Goal: Navigation & Orientation: Find specific page/section

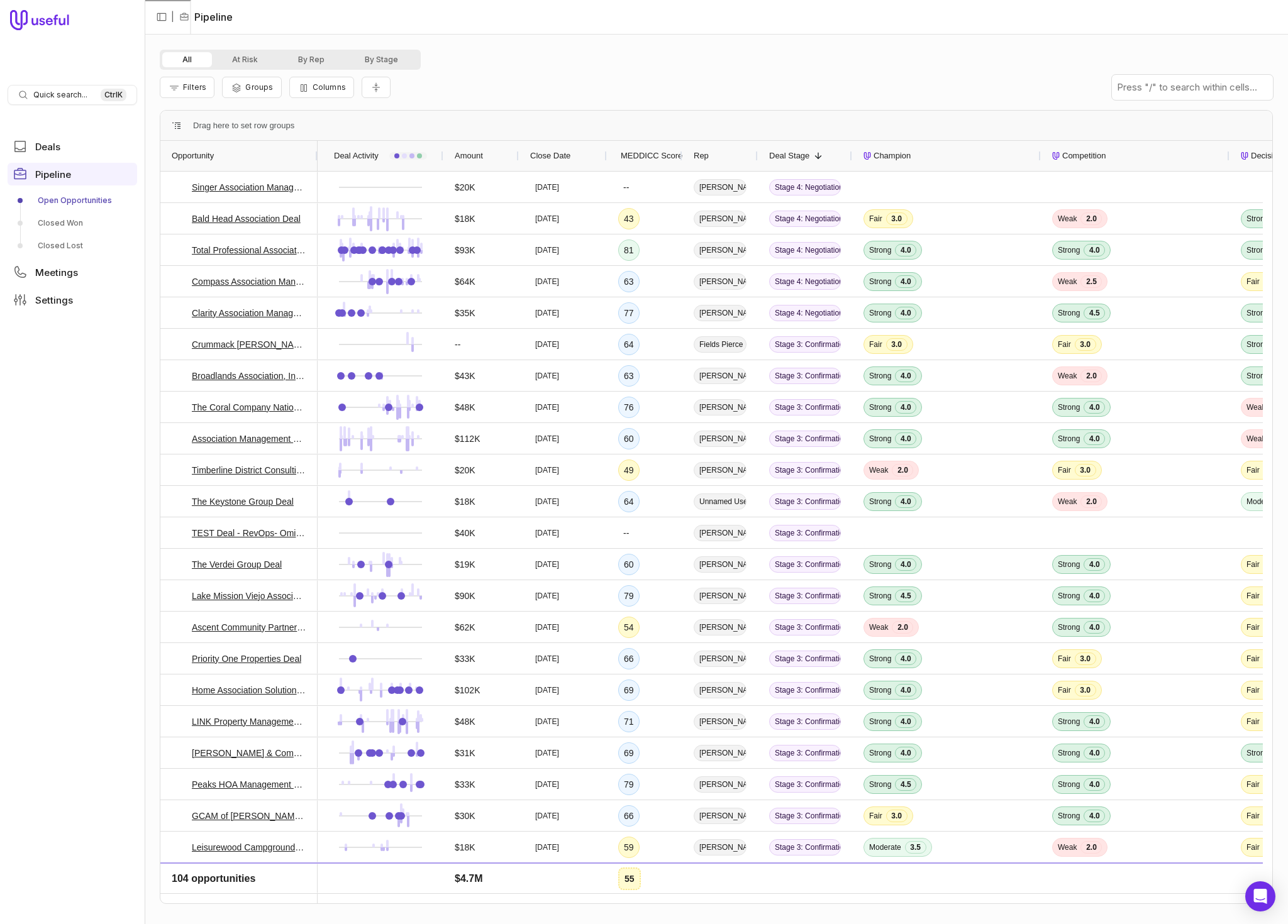
drag, startPoint x: 316, startPoint y: 60, endPoint x: 299, endPoint y: 102, distance: 45.3
click at [316, 60] on button "By Rep" at bounding box center [311, 59] width 67 height 15
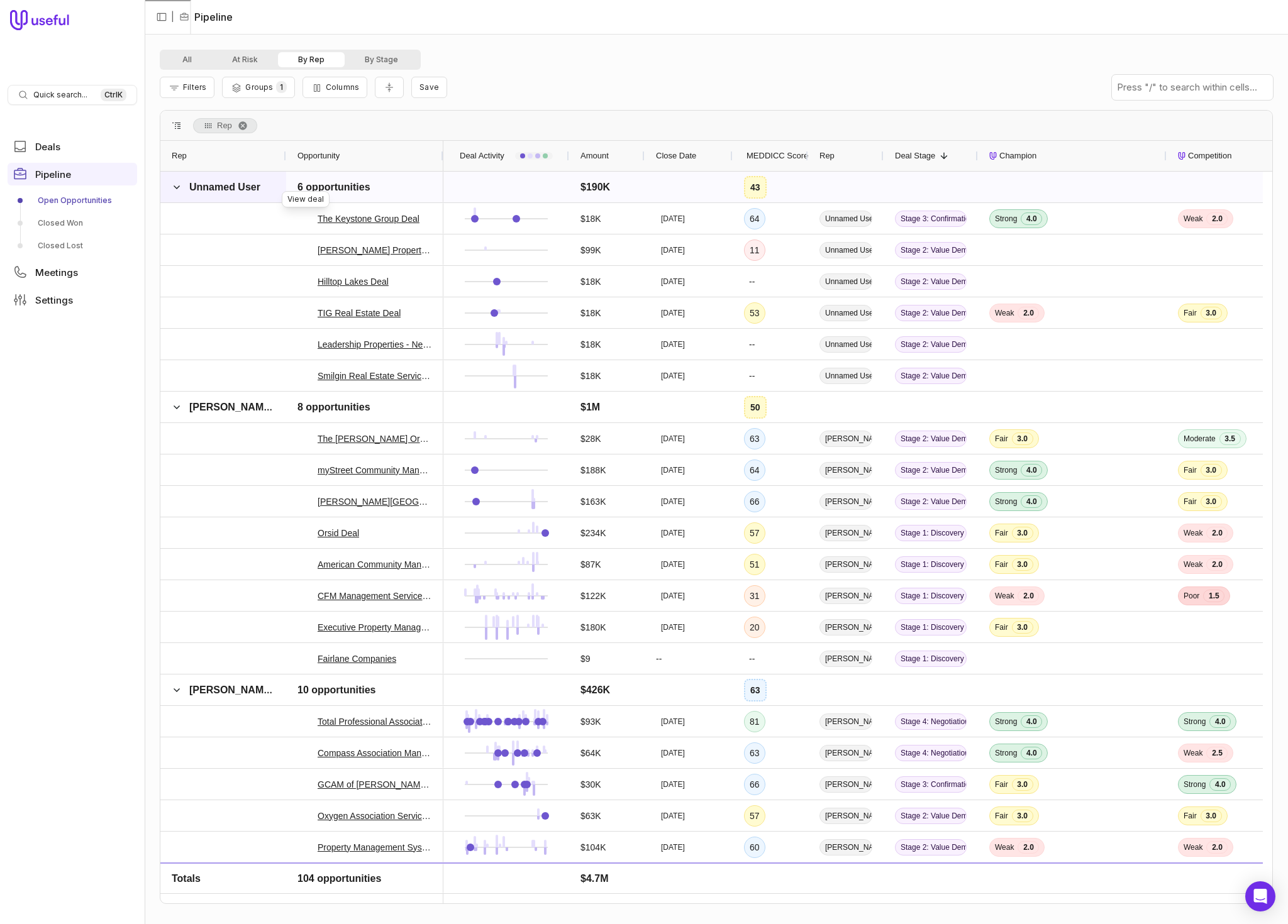
click at [179, 191] on span at bounding box center [176, 187] width 10 height 10
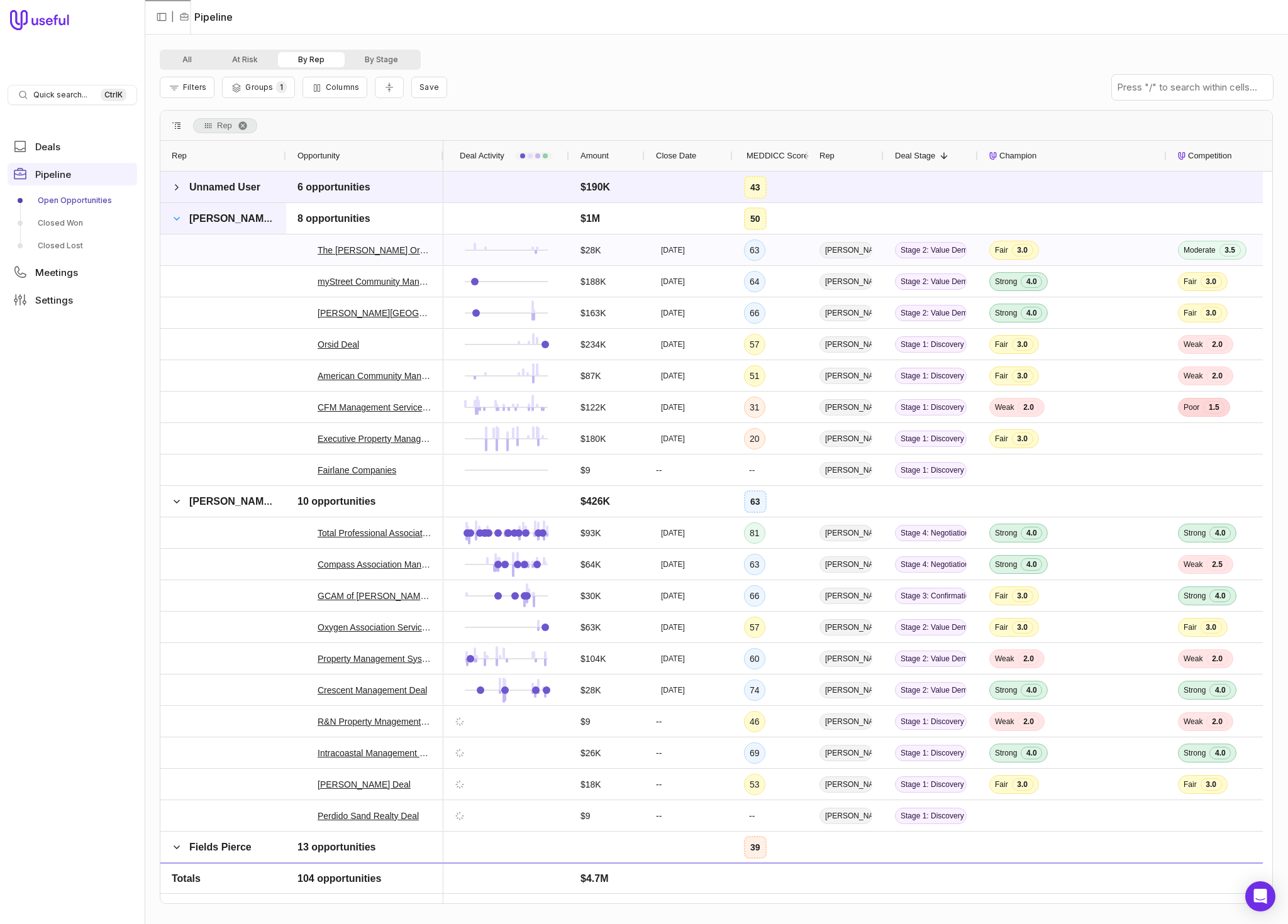
click at [178, 217] on span at bounding box center [176, 219] width 10 height 10
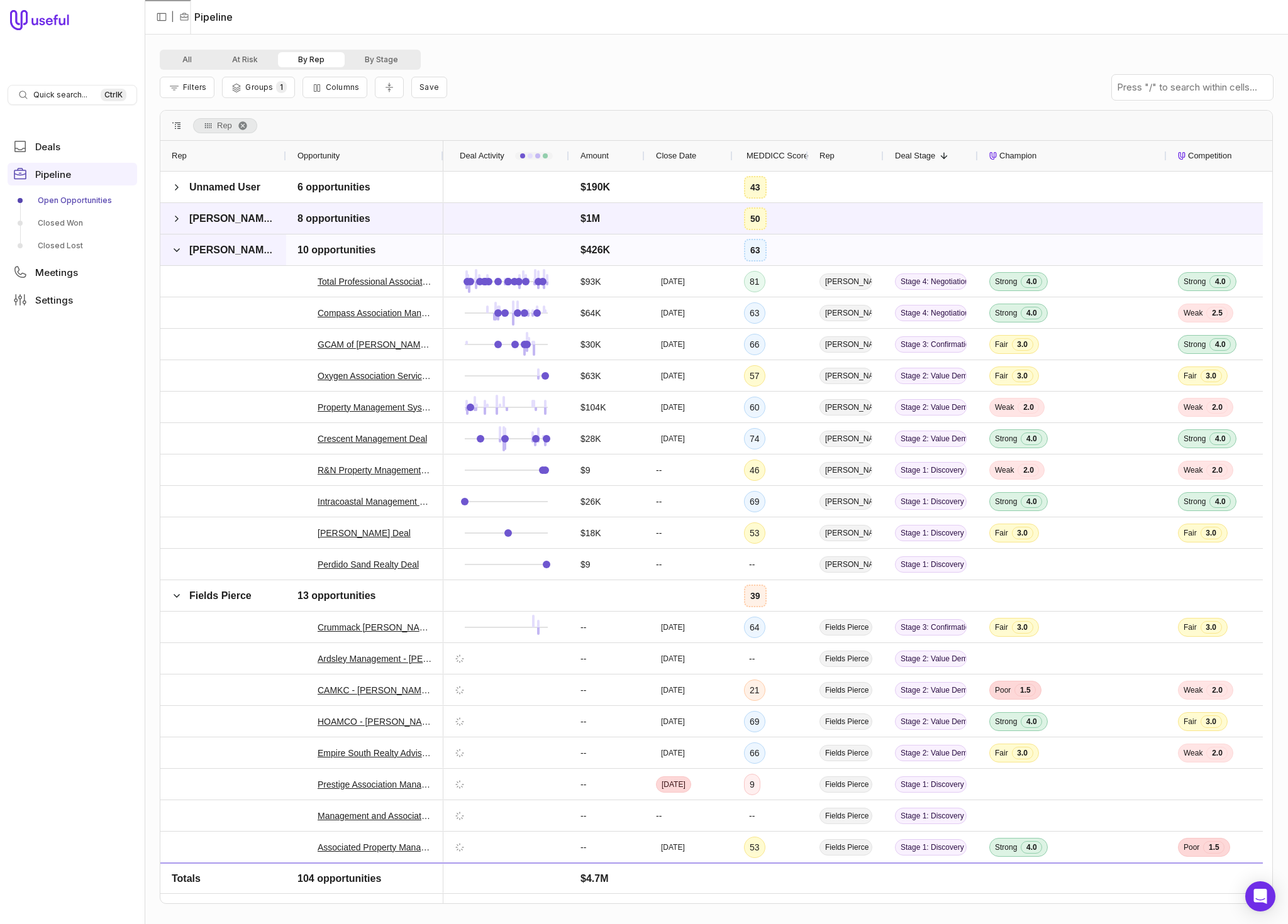
click at [181, 256] on span at bounding box center [176, 250] width 10 height 25
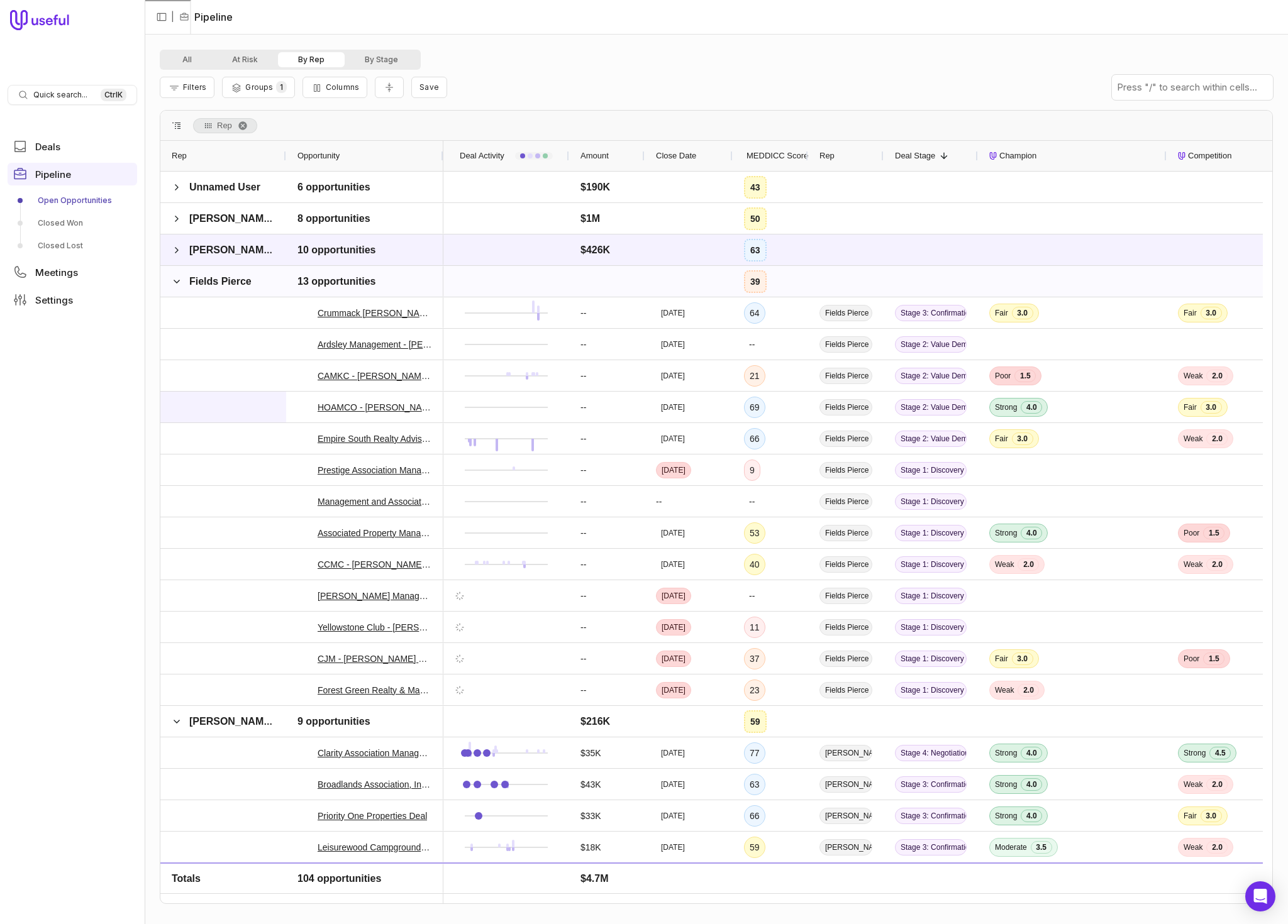
click at [178, 284] on span at bounding box center [176, 281] width 10 height 10
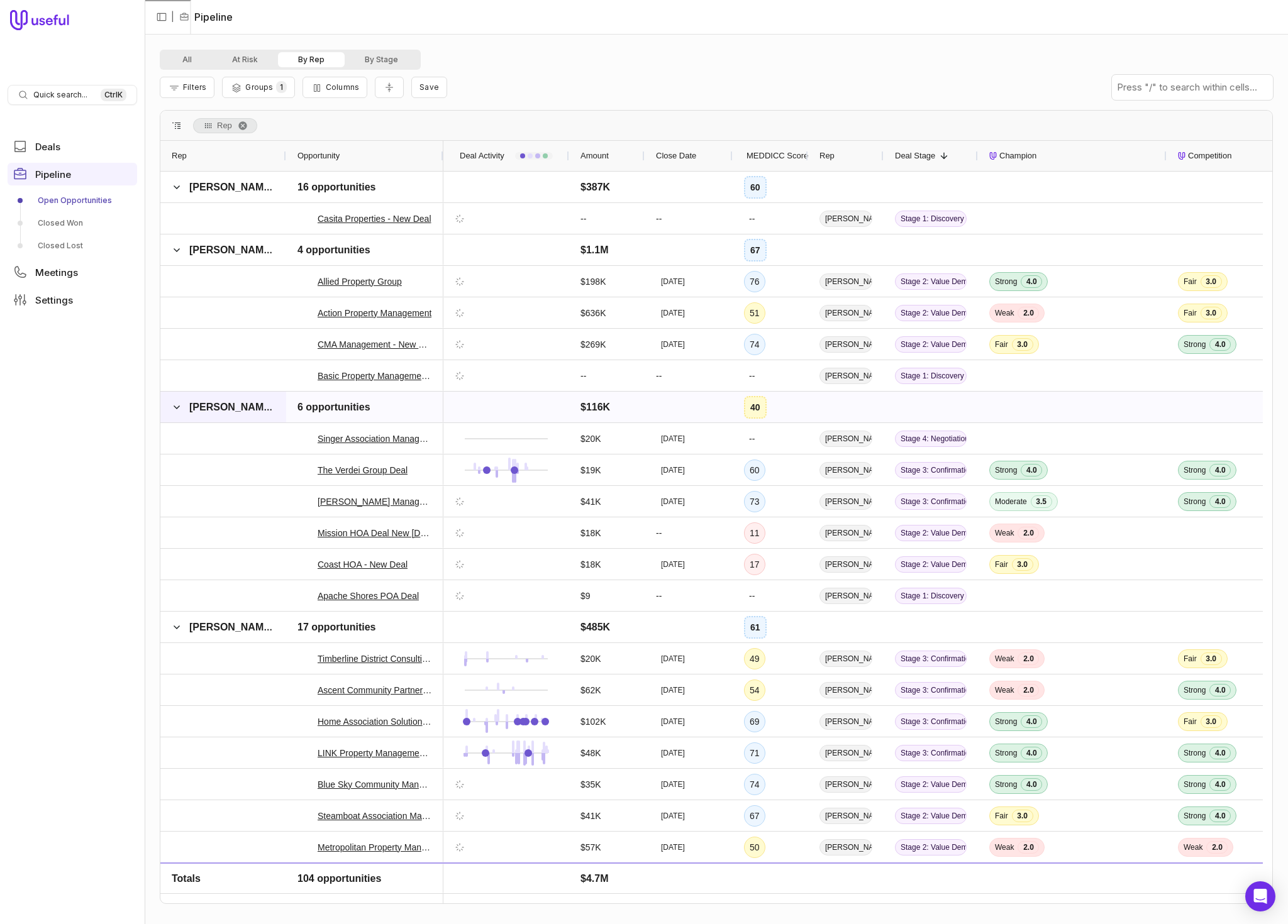
scroll to position [1195, 0]
click at [178, 250] on span at bounding box center [176, 250] width 10 height 10
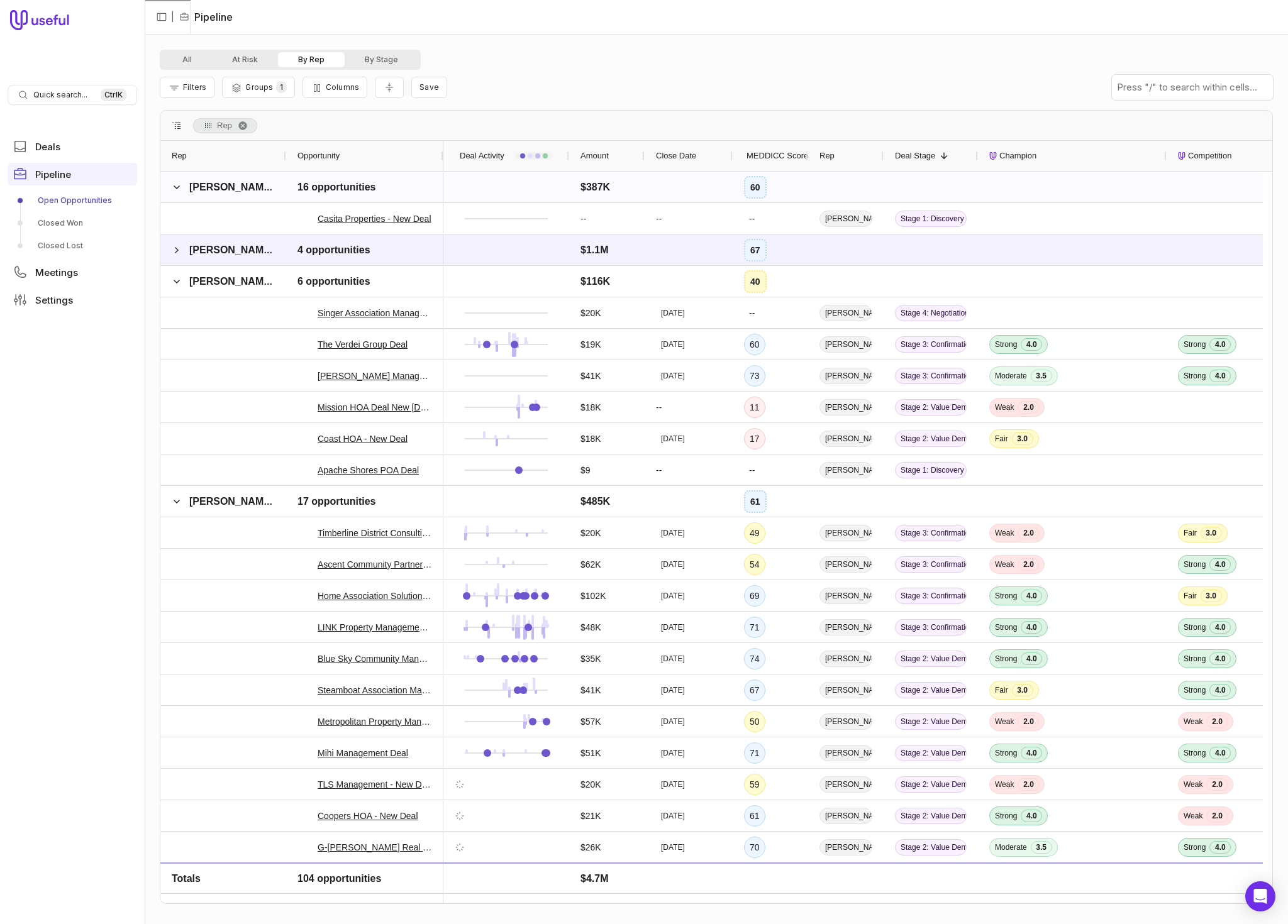
click at [178, 189] on span at bounding box center [176, 187] width 10 height 10
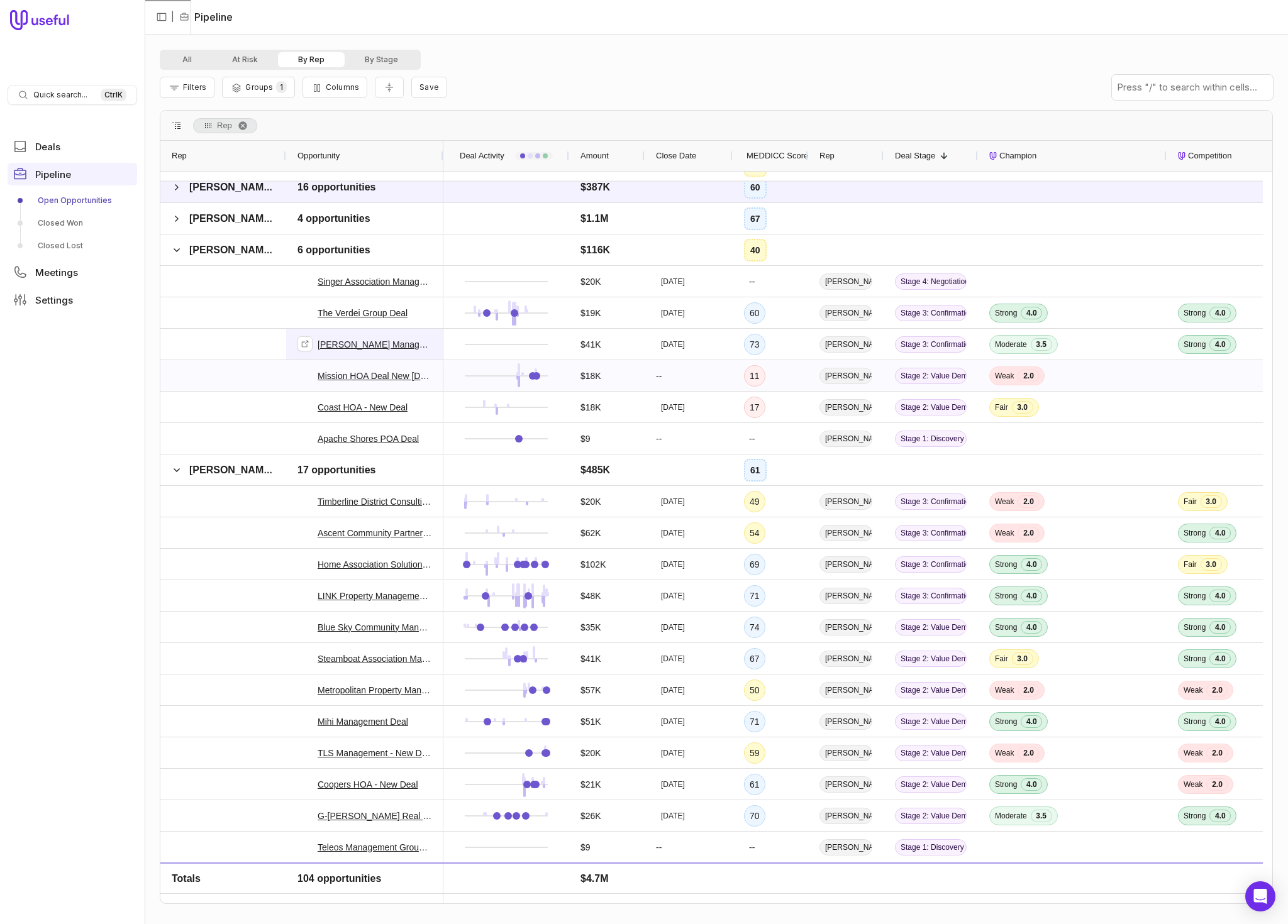
scroll to position [660, 0]
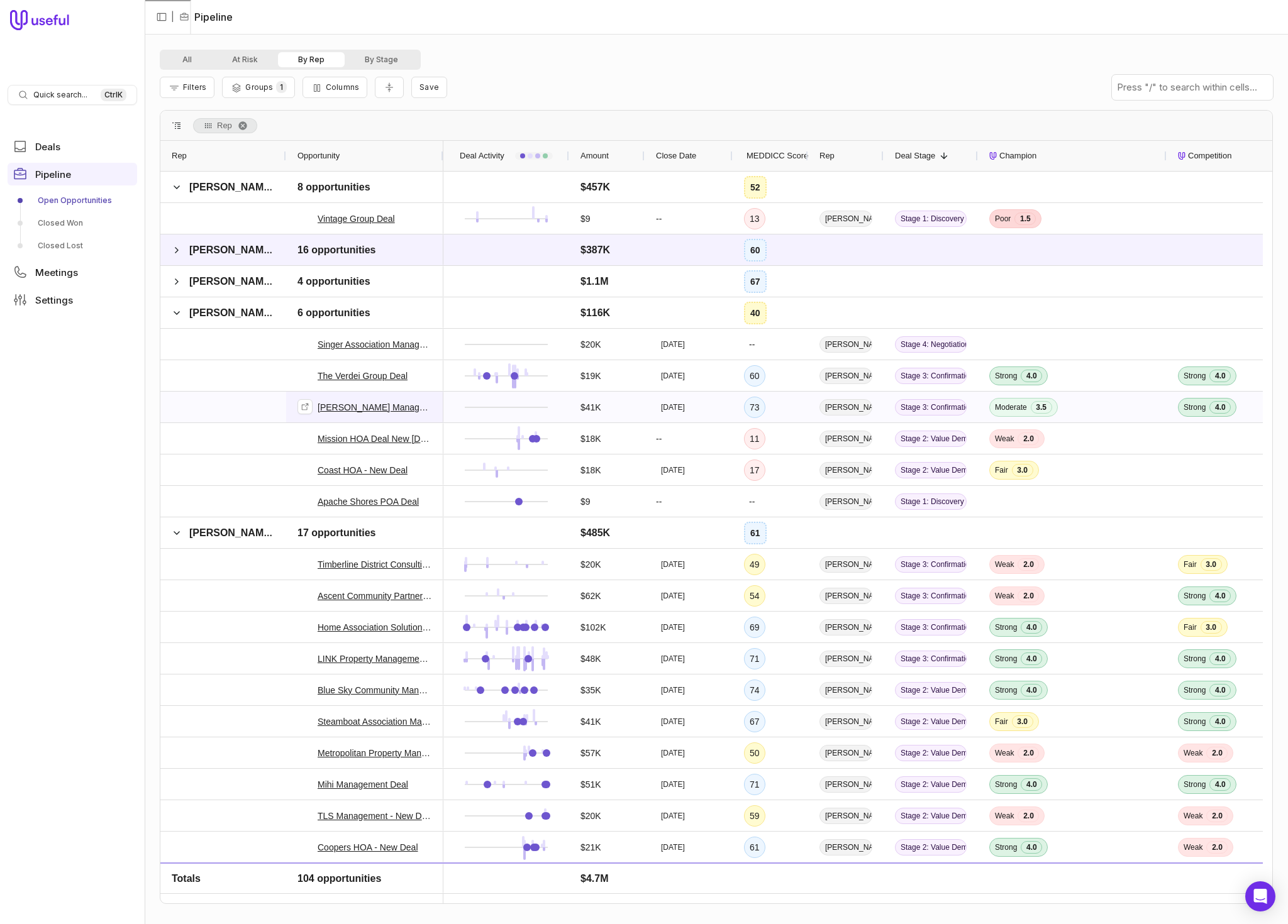
click at [360, 407] on link "[PERSON_NAME] Management - New Deal" at bounding box center [375, 407] width 115 height 15
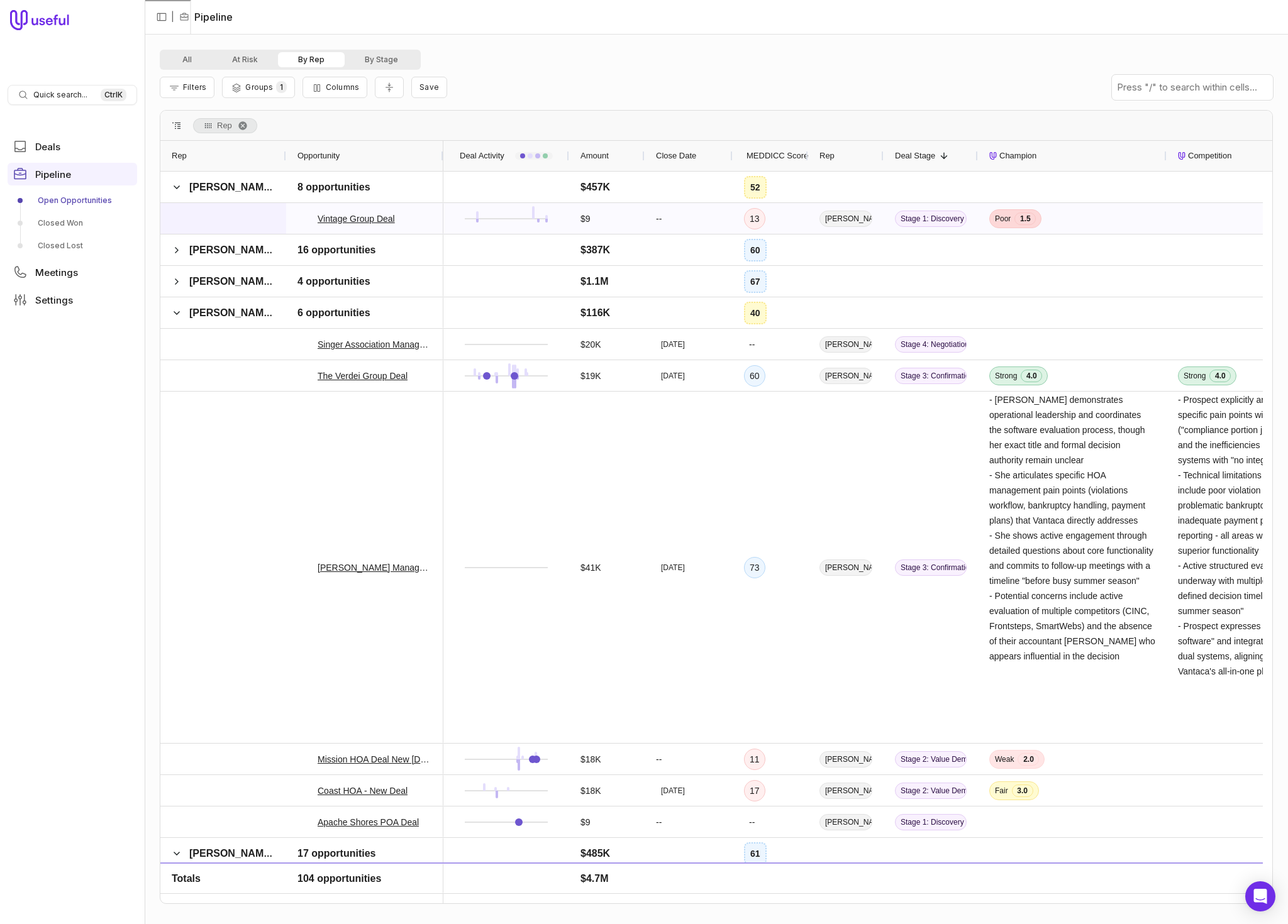
click at [188, 221] on div at bounding box center [223, 219] width 126 height 31
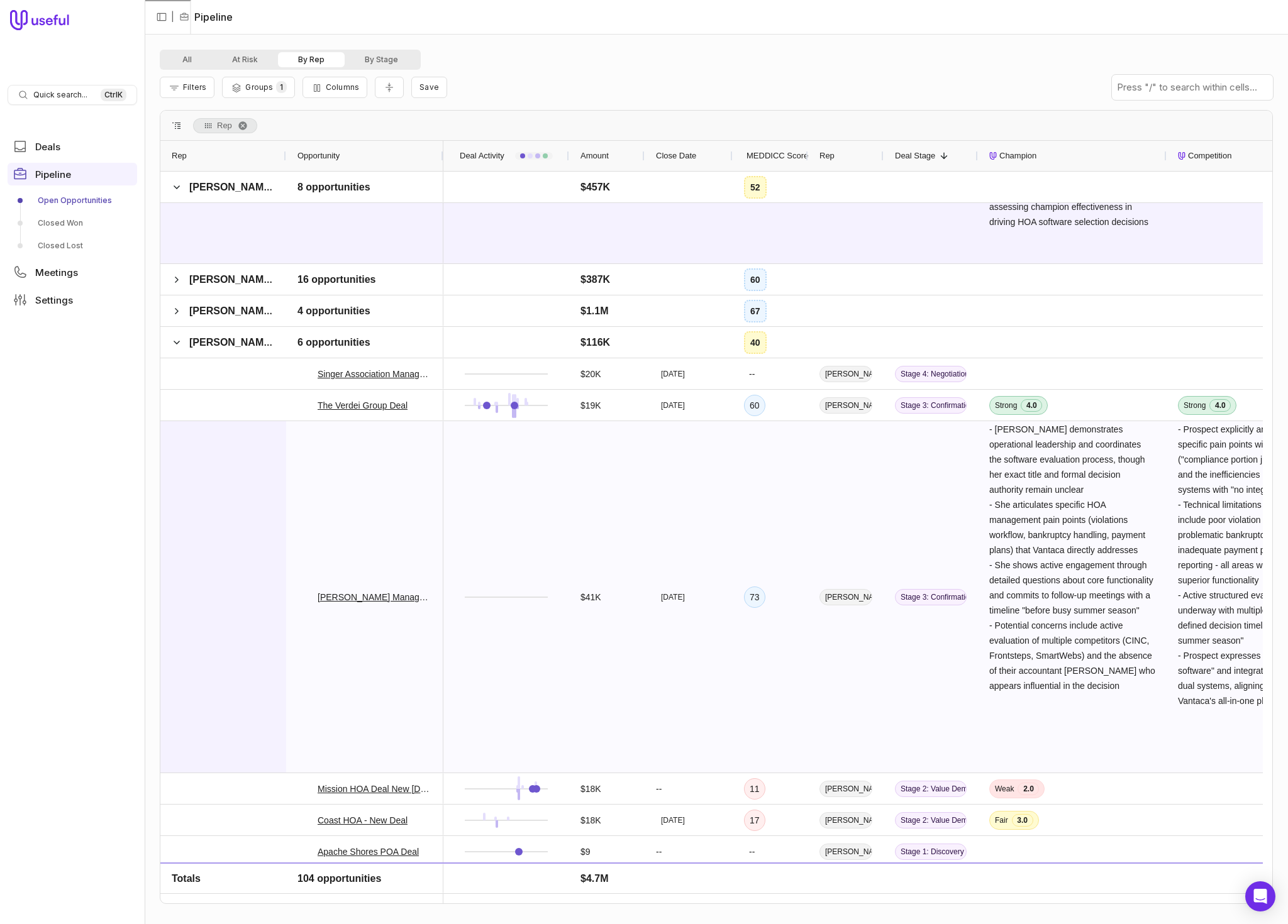
scroll to position [849, 0]
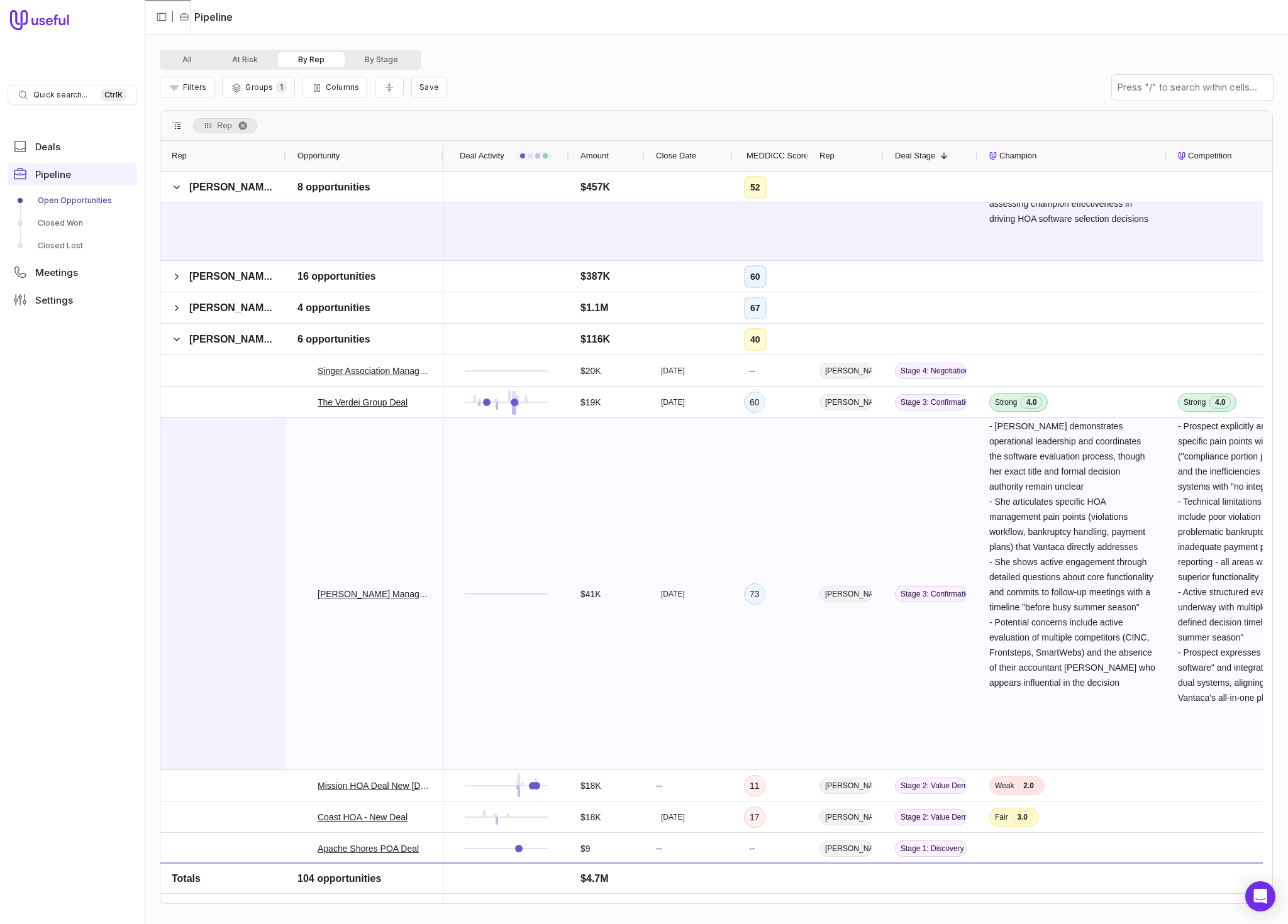
click at [231, 449] on div at bounding box center [223, 593] width 126 height 351
